Goal: Information Seeking & Learning: Learn about a topic

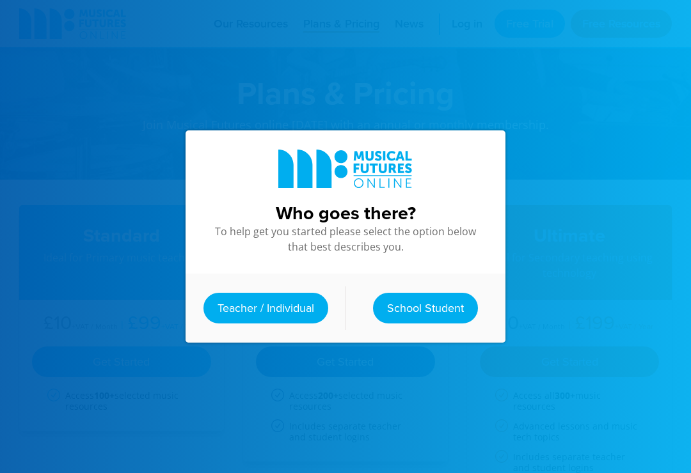
click at [226, 297] on link "Teacher / Individual" at bounding box center [265, 308] width 125 height 31
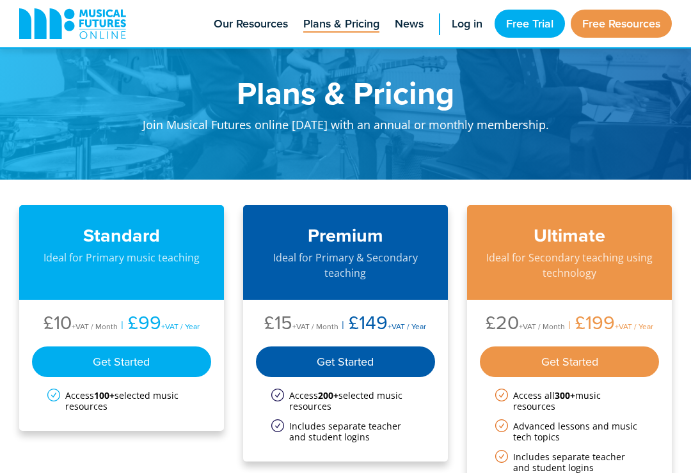
click at [409, 31] on span "News" at bounding box center [409, 23] width 29 height 17
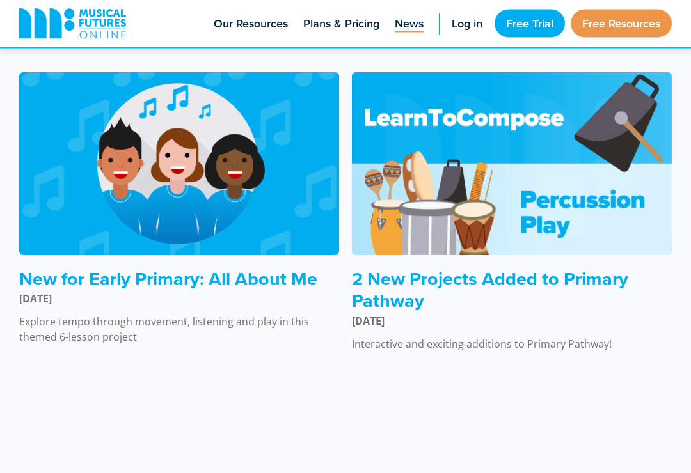
scroll to position [464, 0]
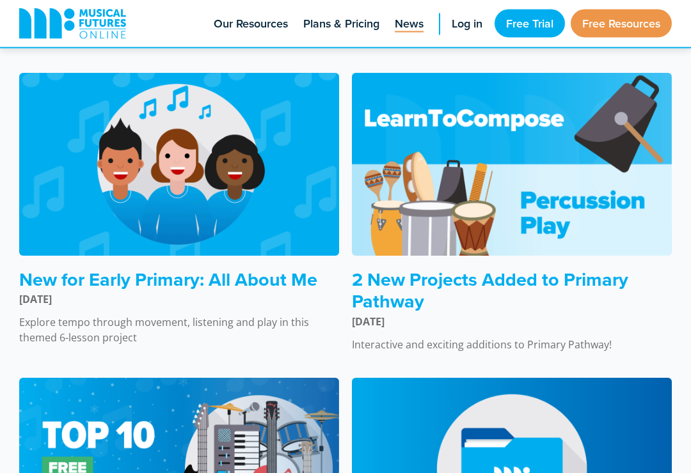
click at [61, 160] on img at bounding box center [179, 165] width 320 height 183
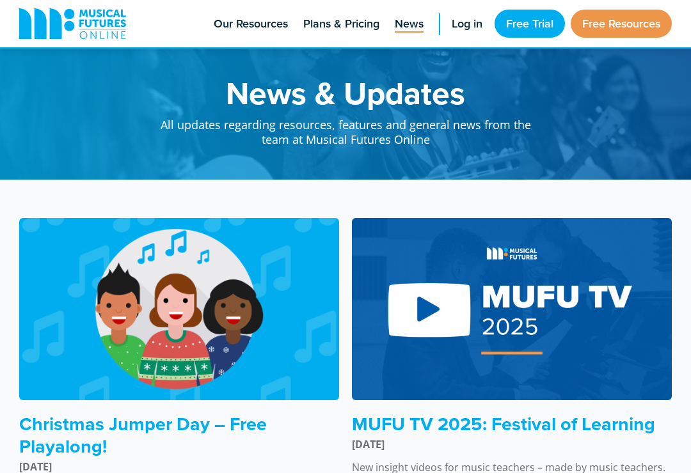
scroll to position [485, 0]
